Goal: Task Accomplishment & Management: Manage account settings

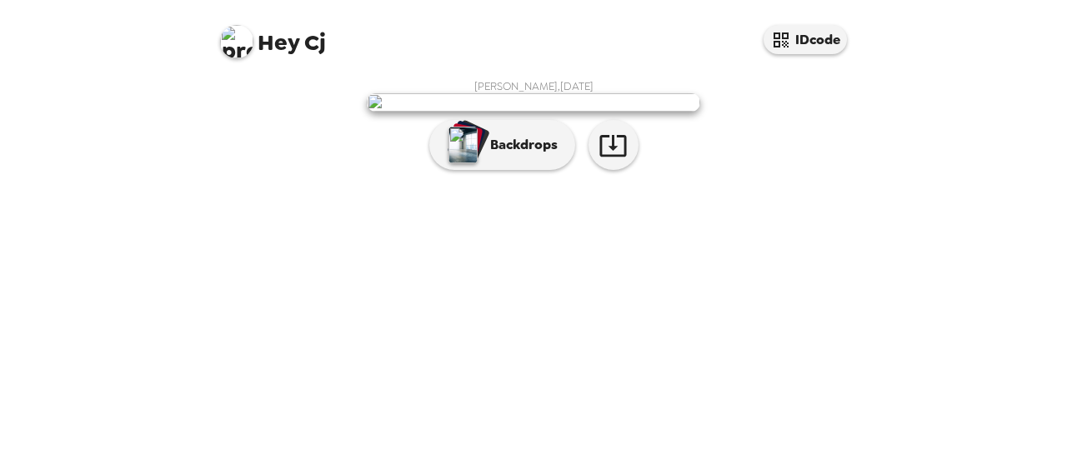
scroll to position [130, 0]
click at [617, 170] on button "button" at bounding box center [614, 145] width 50 height 50
